Goal: Task Accomplishment & Management: Manage account settings

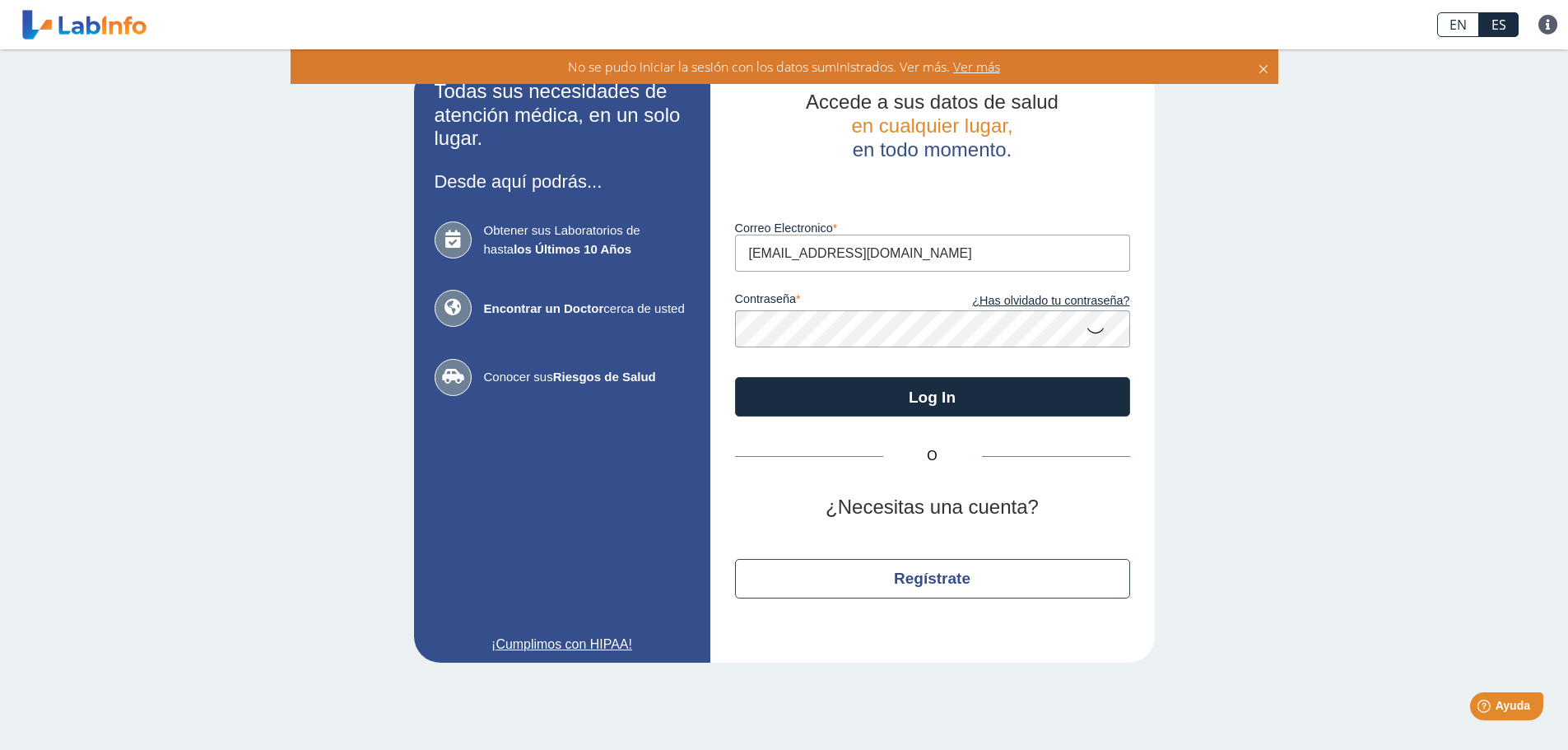
click at [1098, 331] on icon at bounding box center [1095, 329] width 20 height 32
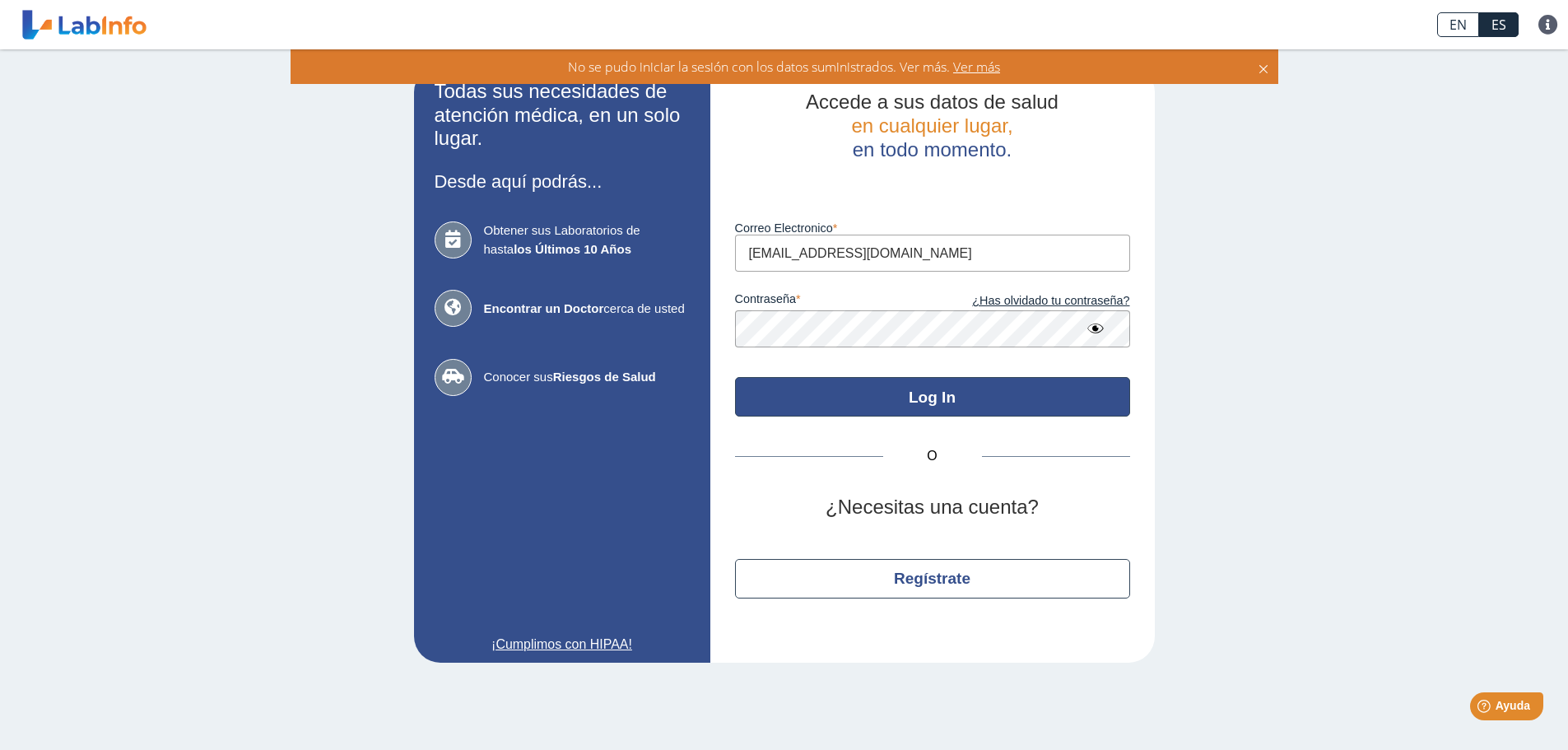
click at [930, 397] on button "Log In" at bounding box center [933, 397] width 395 height 40
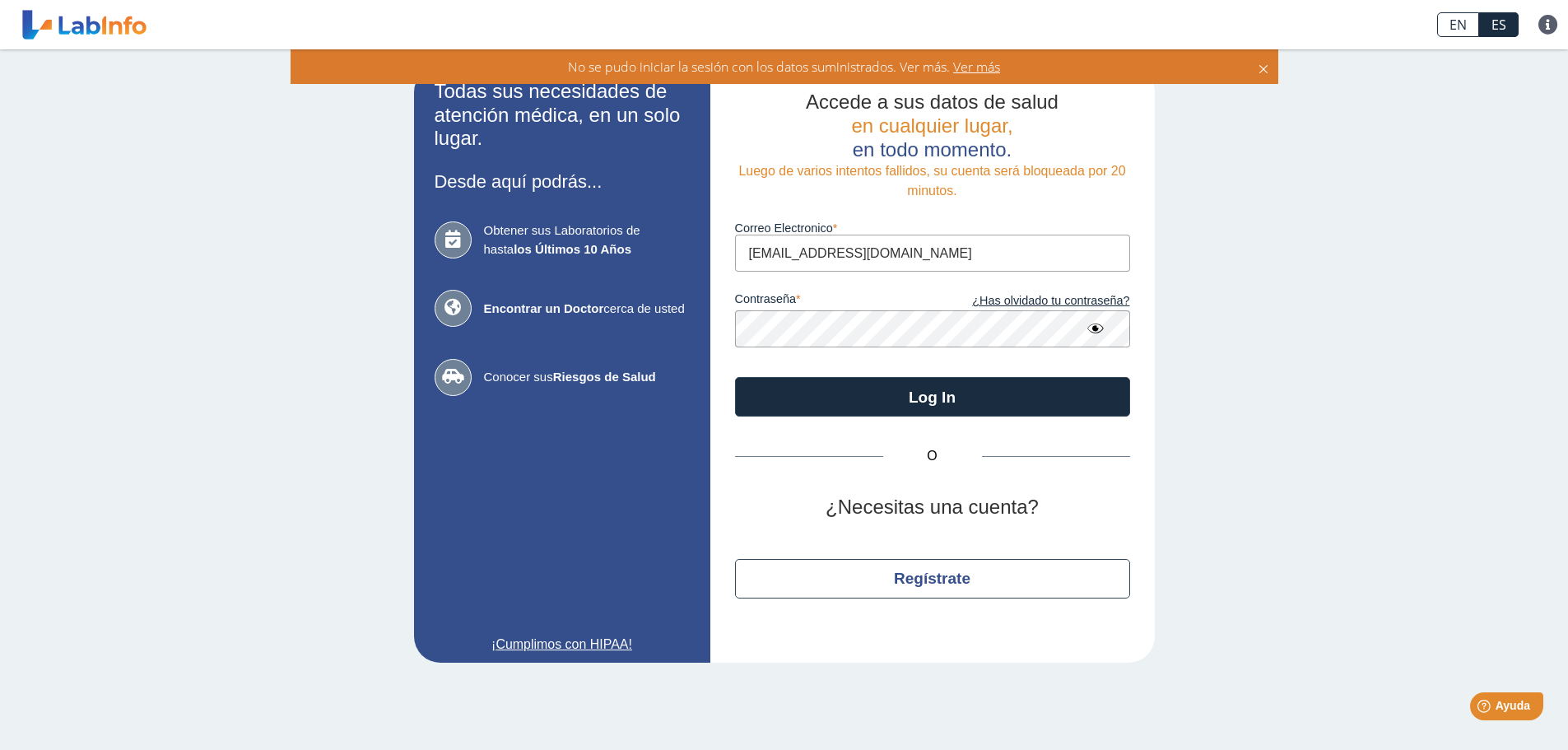
click at [913, 244] on input "[EMAIL_ADDRESS][DOMAIN_NAME]" at bounding box center [933, 252] width 395 height 37
click at [1046, 301] on link "¿Has olvidado tu contraseña?" at bounding box center [1032, 301] width 198 height 18
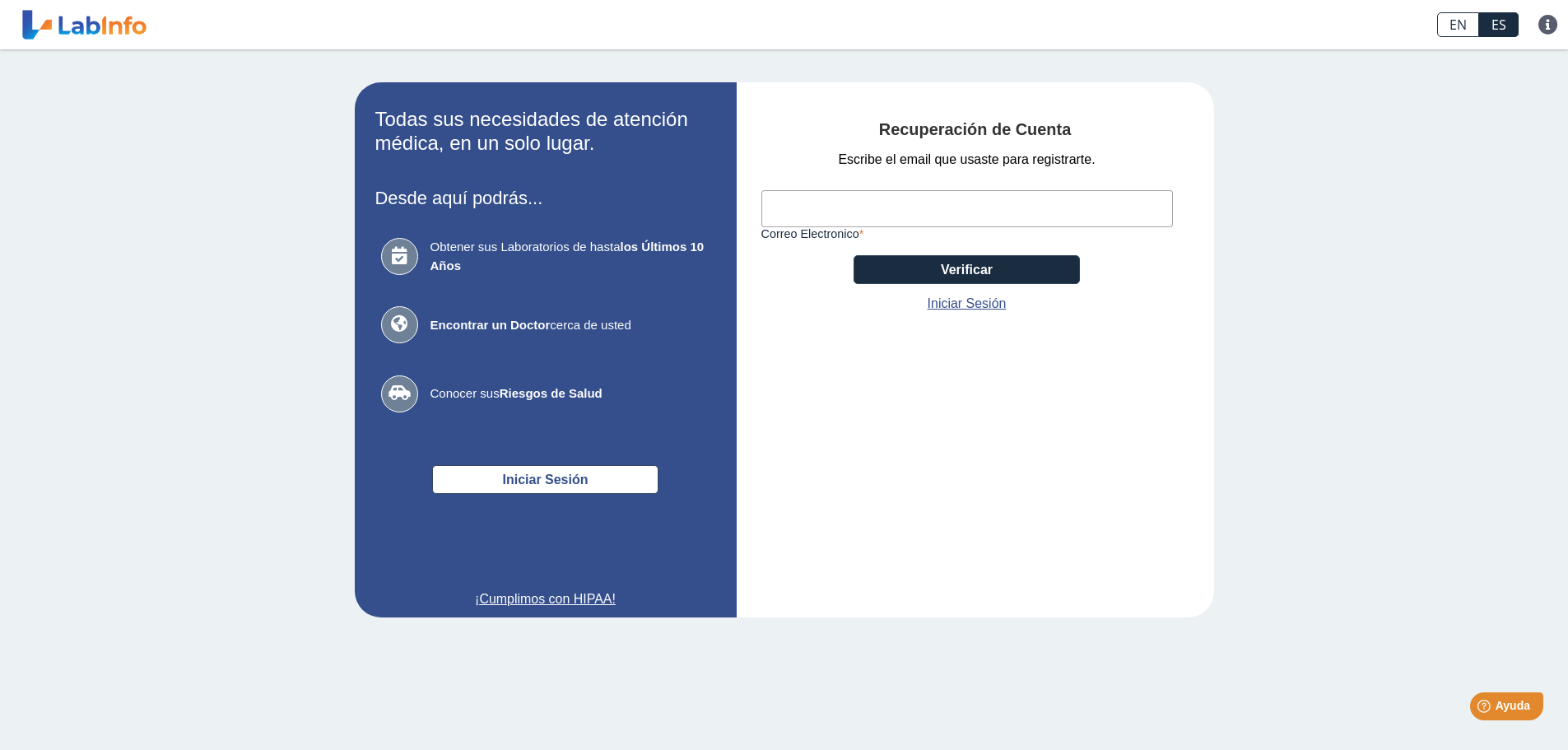
click at [807, 208] on input "Correo Electronico" at bounding box center [968, 208] width 412 height 37
type input "[EMAIL_ADDRESS][DOMAIN_NAME]"
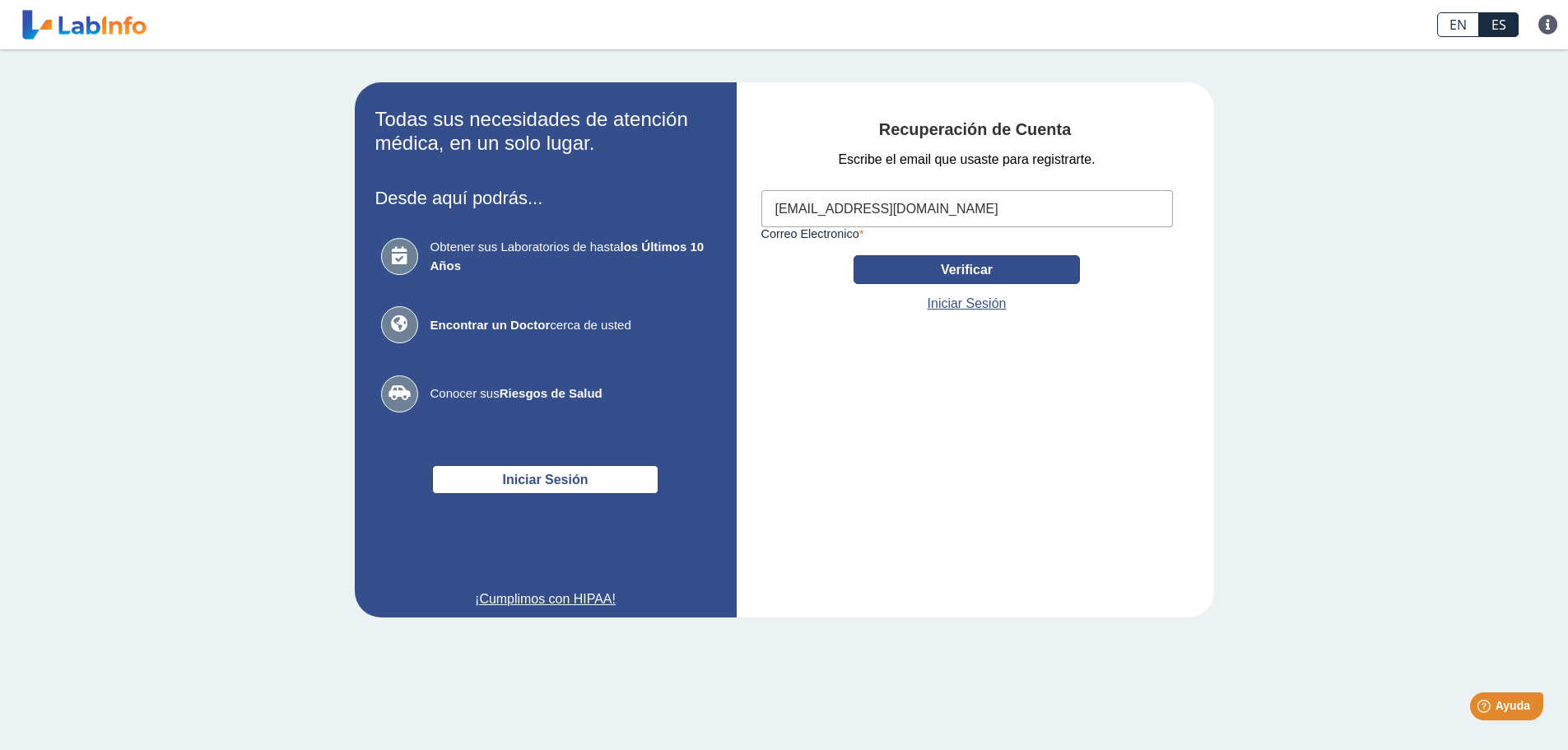
click at [957, 265] on button "Verificar" at bounding box center [967, 269] width 227 height 29
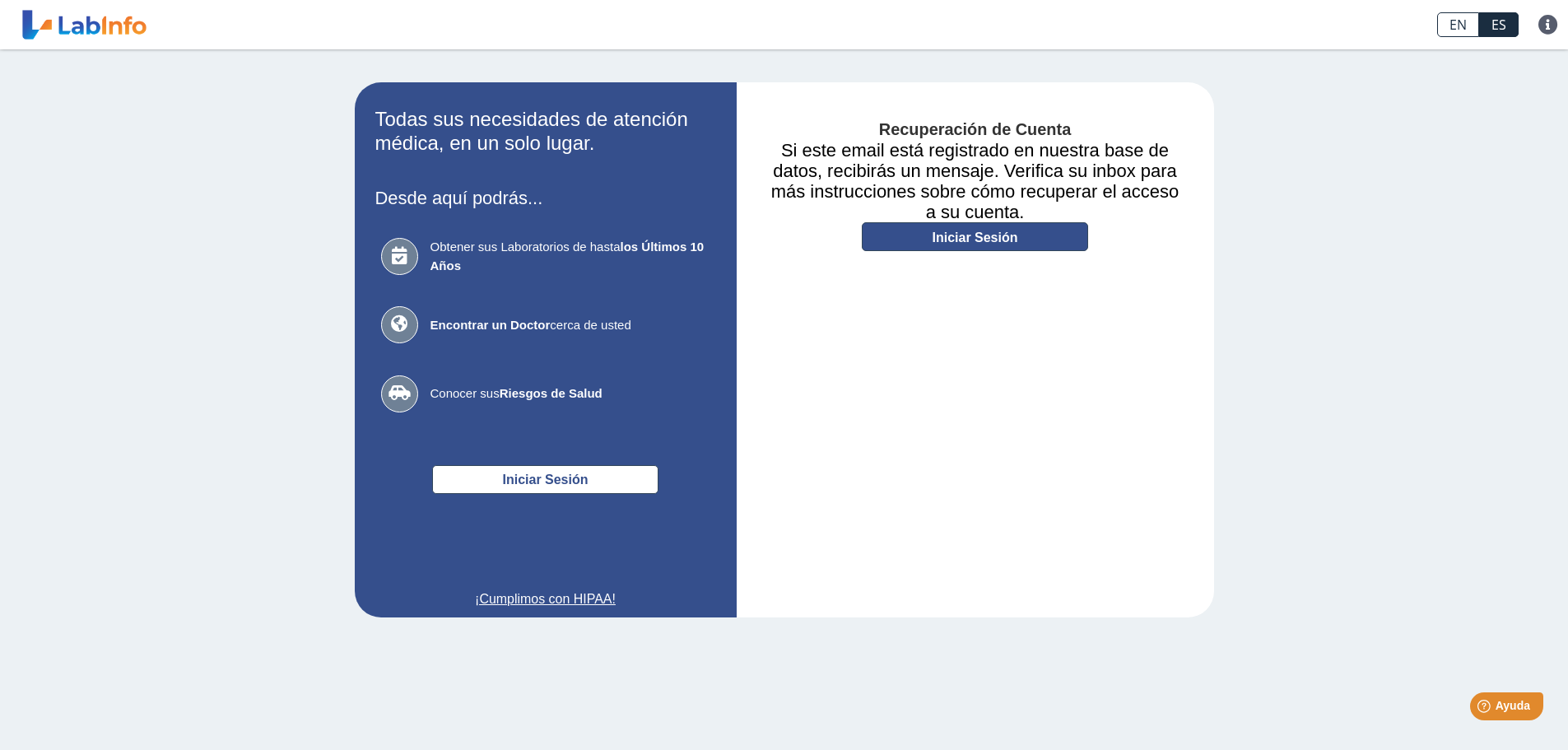
click at [974, 232] on link "Iniciar Sesión" at bounding box center [974, 236] width 227 height 29
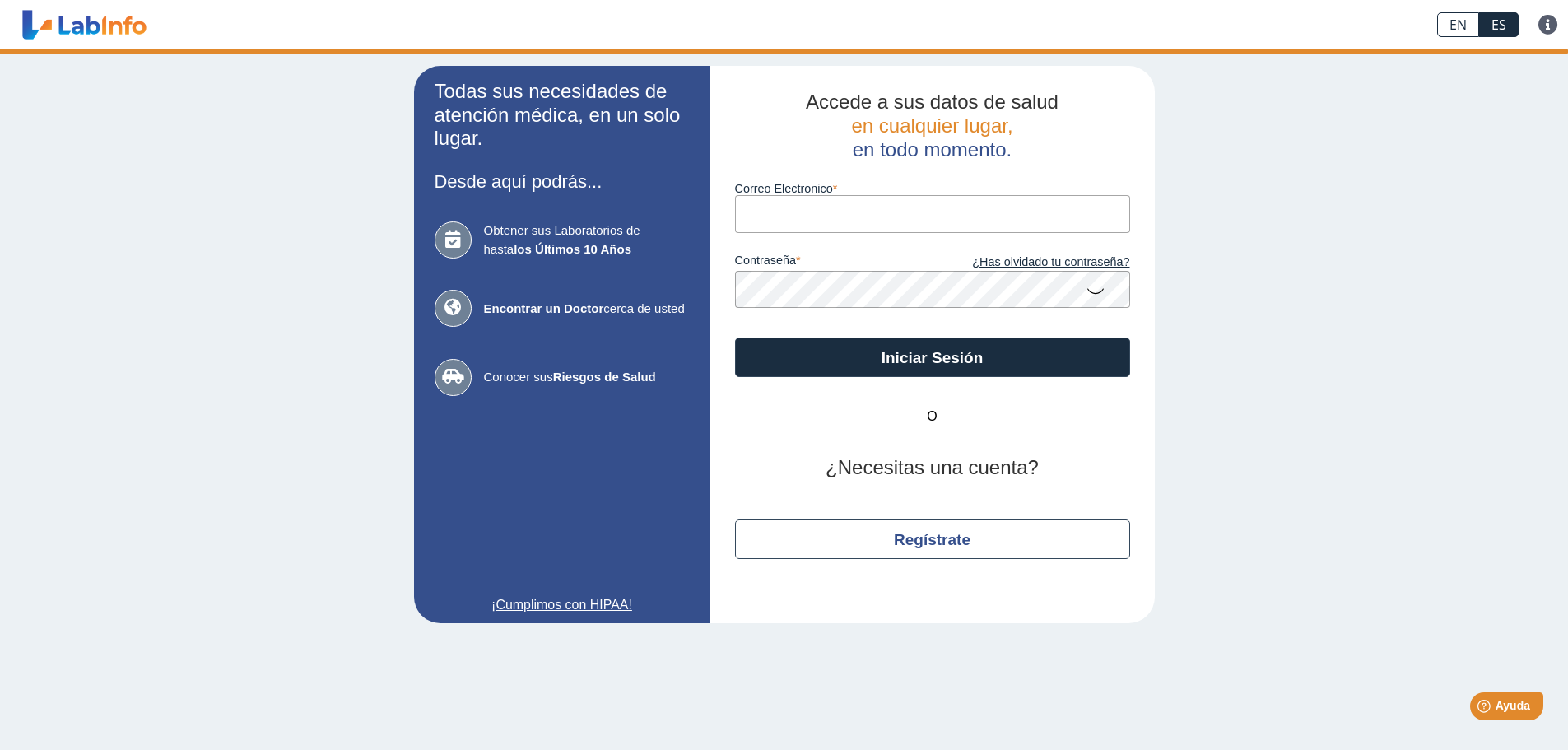
type input "[EMAIL_ADDRESS][DOMAIN_NAME]"
